Goal: Information Seeking & Learning: Learn about a topic

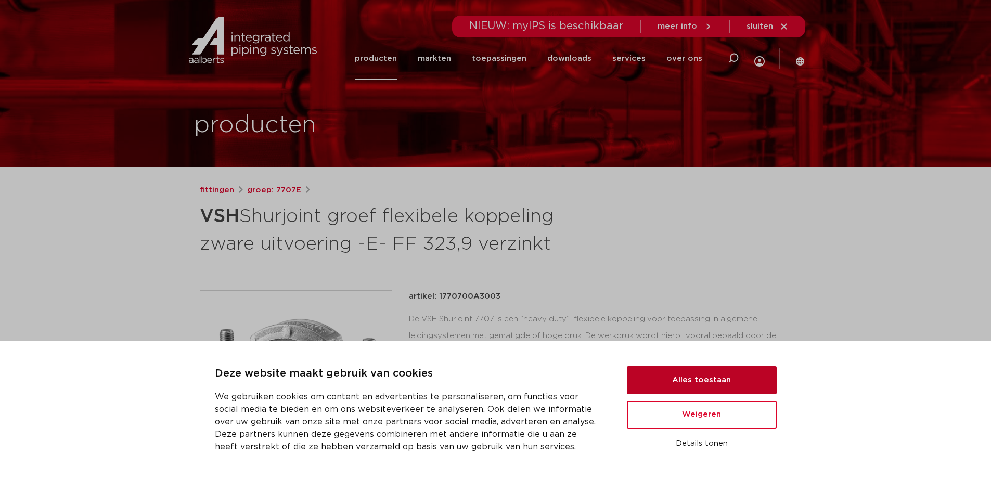
click at [670, 378] on button "Alles toestaan" at bounding box center [702, 380] width 150 height 28
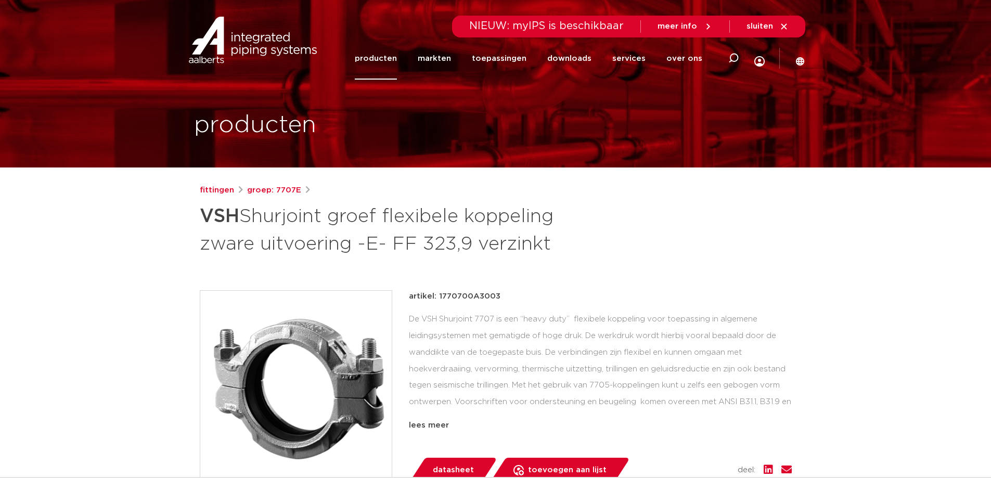
click at [391, 59] on link "producten" at bounding box center [376, 58] width 42 height 42
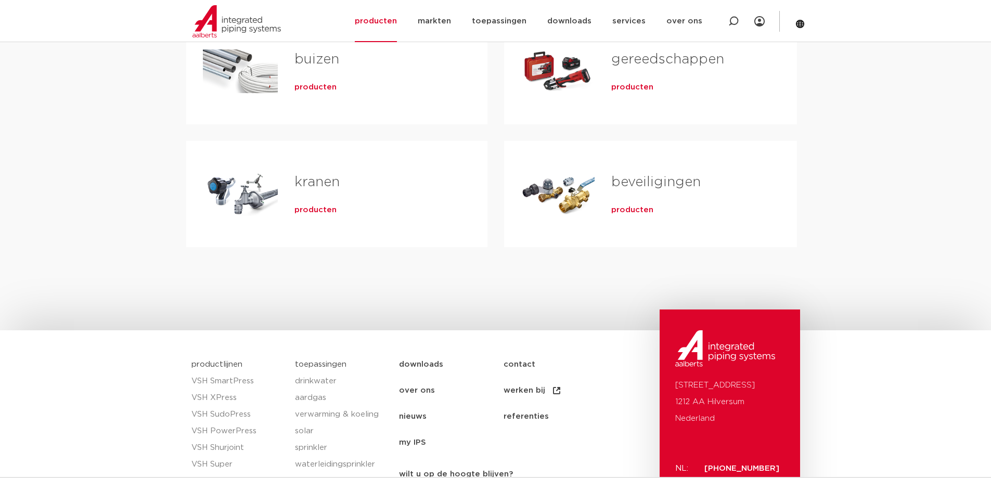
scroll to position [156, 0]
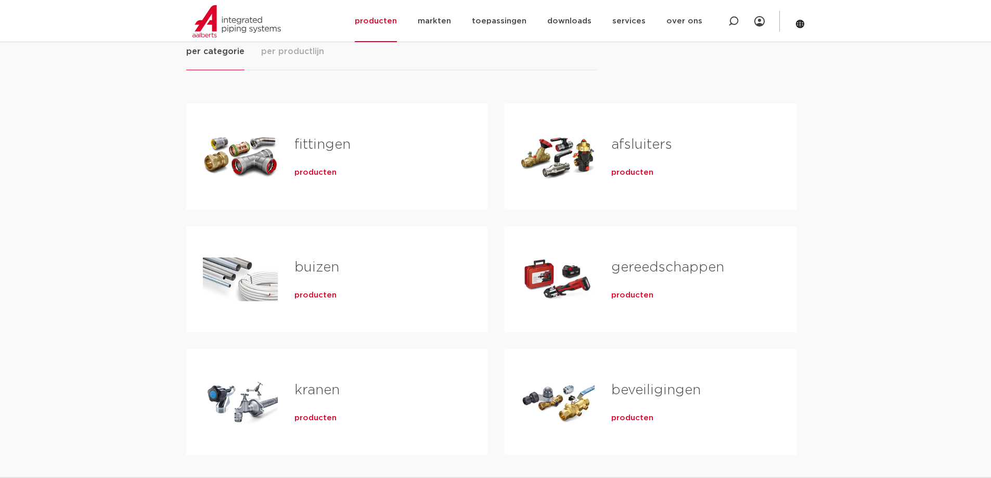
click at [354, 165] on div "producten" at bounding box center [375, 170] width 160 height 15
click at [336, 170] on div "producten" at bounding box center [375, 170] width 160 height 15
click at [313, 170] on span "producten" at bounding box center [316, 173] width 42 height 10
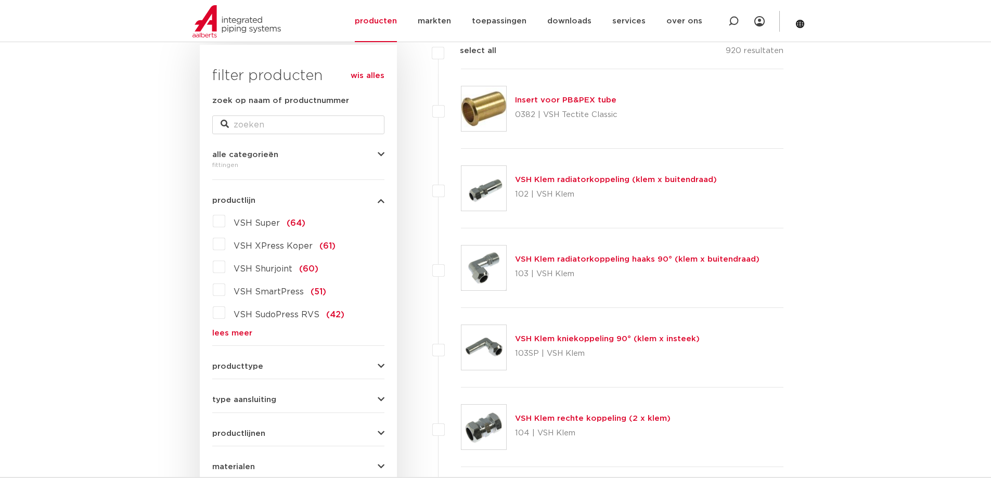
click at [258, 268] on span "VSH Shurjoint" at bounding box center [263, 269] width 59 height 8
click at [0, 0] on input "VSH Shurjoint (60)" at bounding box center [0, 0] width 0 height 0
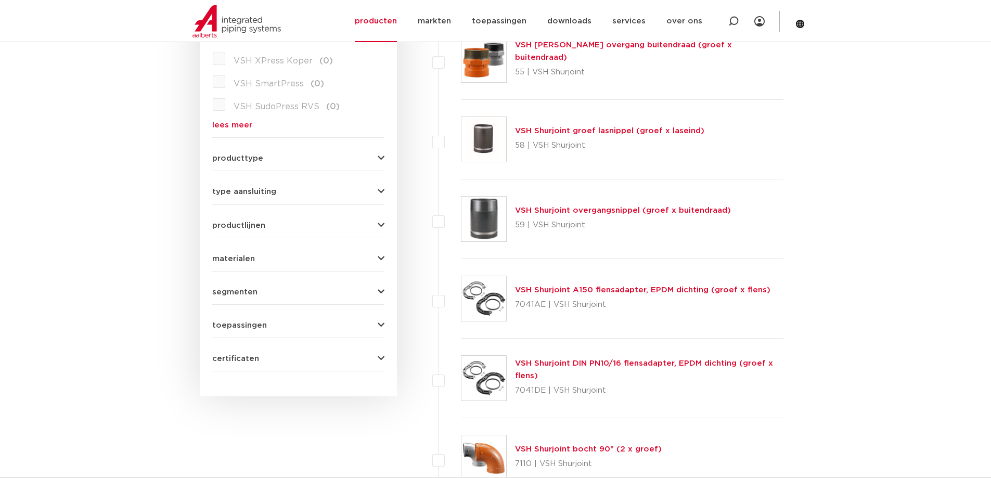
scroll to position [416, 0]
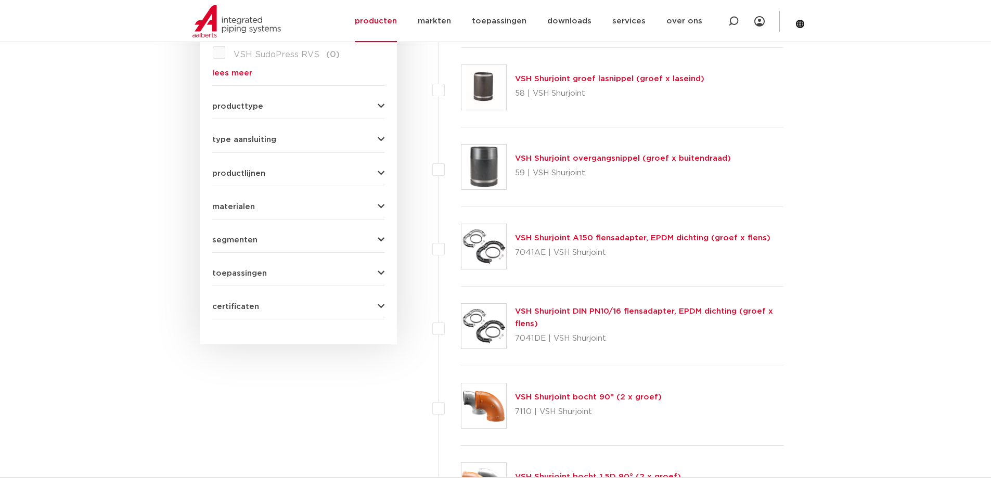
click at [602, 309] on link "VSH Shurjoint DIN PN10/16 flensadapter, EPDM dichting (groef x flens)" at bounding box center [644, 318] width 258 height 20
click at [553, 337] on p "7041DE | VSH Shurjoint" at bounding box center [649, 338] width 269 height 17
click at [554, 313] on link "VSH Shurjoint DIN PN10/16 flensadapter, EPDM dichting (groef x flens)" at bounding box center [644, 318] width 258 height 20
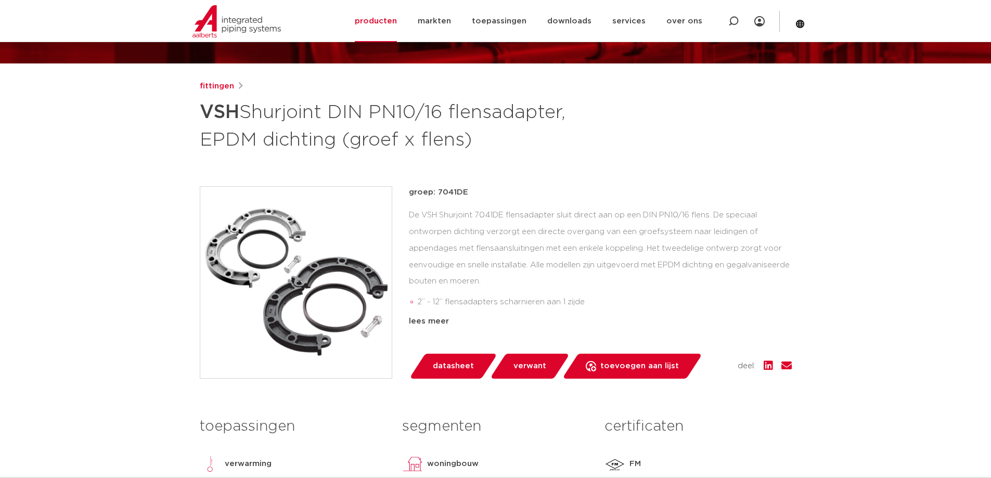
scroll to position [208, 0]
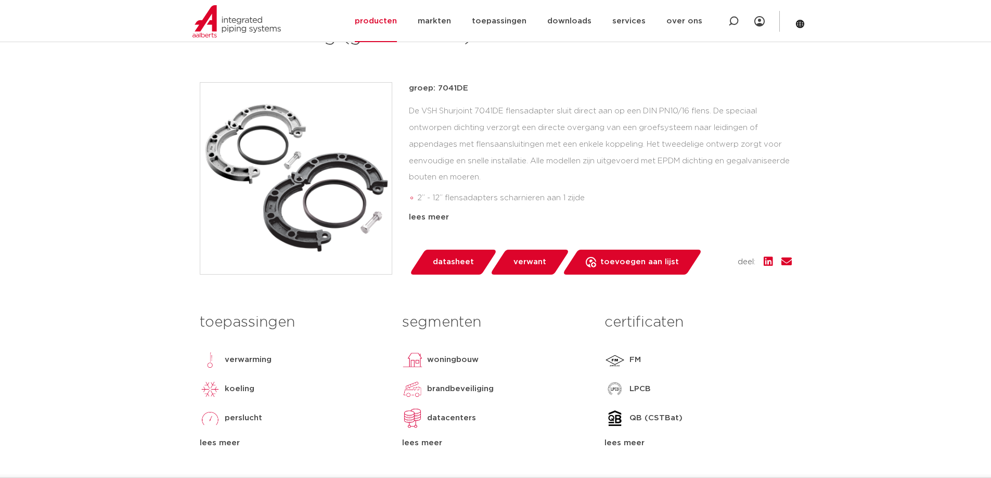
click at [524, 267] on span "verwant" at bounding box center [530, 262] width 33 height 17
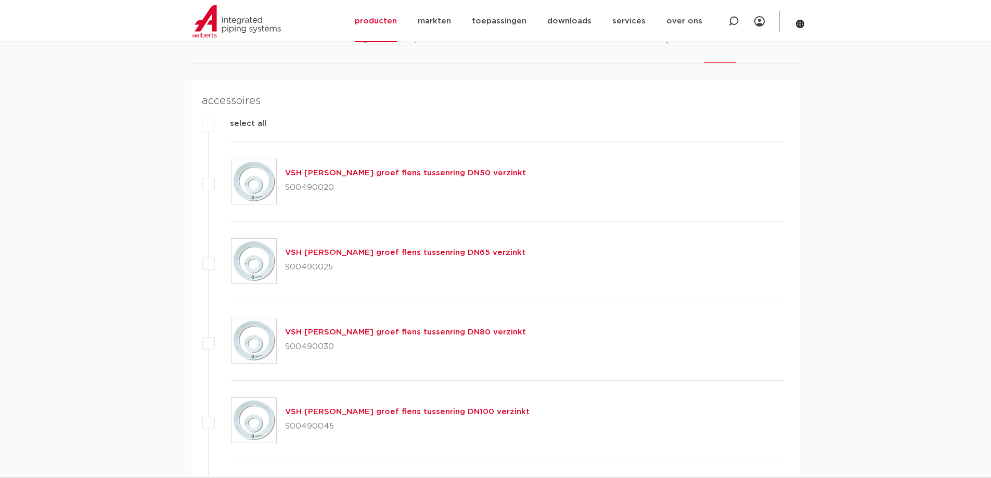
click at [398, 414] on link "VSH [PERSON_NAME] groef flens tussenring DN100 verzinkt" at bounding box center [407, 412] width 245 height 8
